Goal: Task Accomplishment & Management: Manage account settings

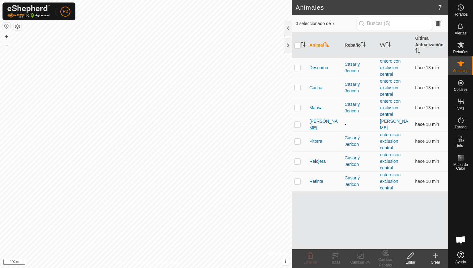
click at [314, 122] on span "[PERSON_NAME]" at bounding box center [324, 124] width 30 height 13
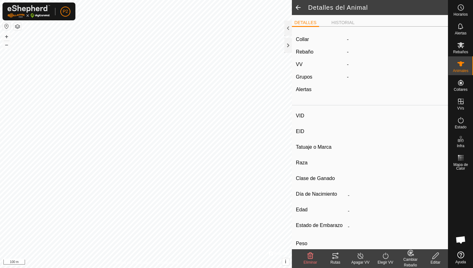
type input "[PERSON_NAME]"
type input "000061520465326"
type input "-"
type input "Limusina"
type input "-"
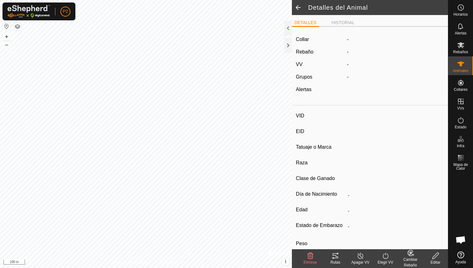
type input "03/2016"
type input "9 years 8 months"
type input "1100 kg"
type input "-"
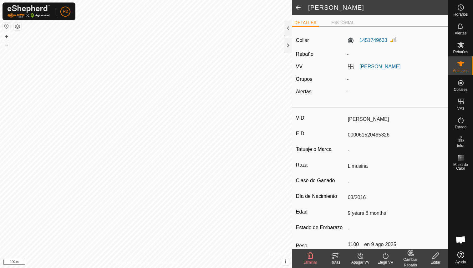
click at [333, 254] on icon at bounding box center [335, 256] width 8 height 8
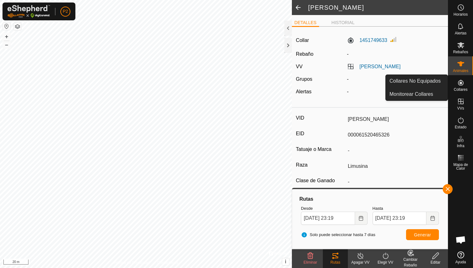
click at [459, 91] on span "Collares" at bounding box center [460, 90] width 14 height 4
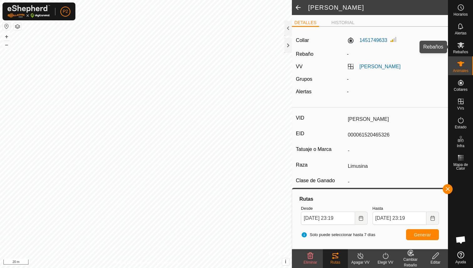
click at [462, 49] on es-mob-svg-icon at bounding box center [460, 45] width 11 height 10
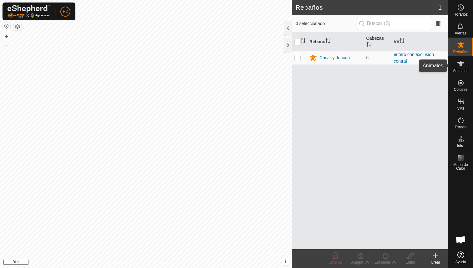
click at [460, 61] on icon at bounding box center [461, 64] width 8 height 8
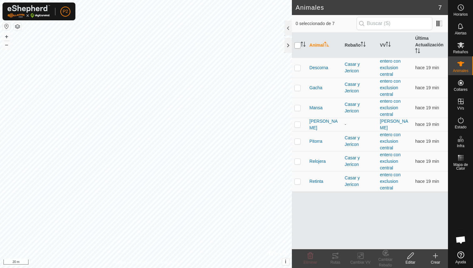
click at [298, 47] on input "checkbox" at bounding box center [297, 45] width 6 height 6
checkbox input "true"
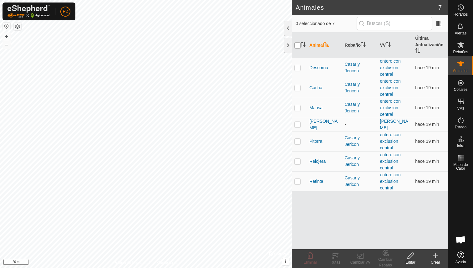
checkbox input "true"
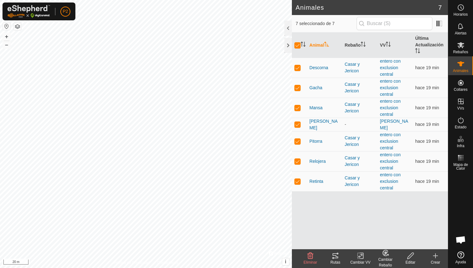
click at [334, 255] on icon at bounding box center [335, 256] width 8 height 8
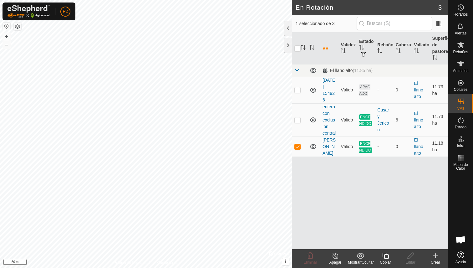
checkbox input "true"
checkbox input "false"
click at [458, 66] on icon at bounding box center [461, 64] width 8 height 8
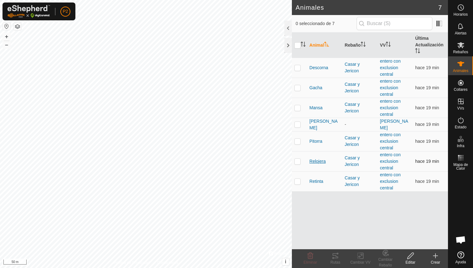
click at [312, 160] on span "Relojera" at bounding box center [317, 161] width 16 height 7
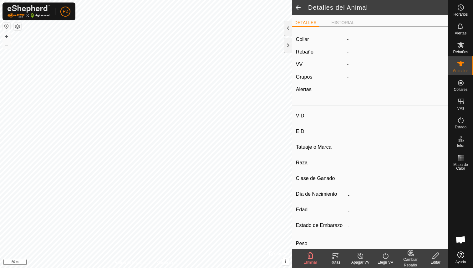
type input "Relojera"
type input "000040809038133"
type input "8133"
type input "Limusina"
type input "[PERSON_NAME]"
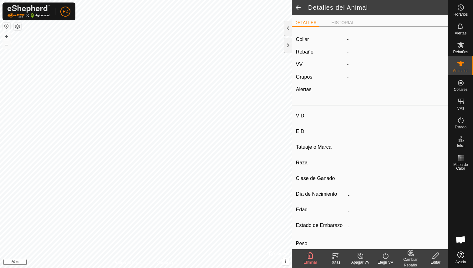
type input "03/2010"
type input "15 years 9 months"
type input "Preñada"
type input "800 kg"
type input "-"
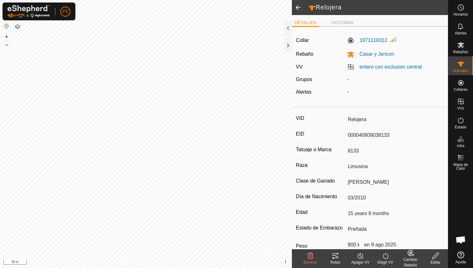
click at [335, 259] on icon at bounding box center [335, 256] width 8 height 8
